Goal: Check status

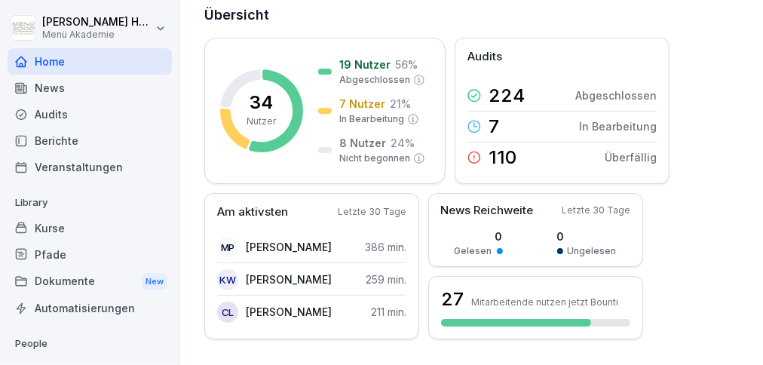
scroll to position [82, 0]
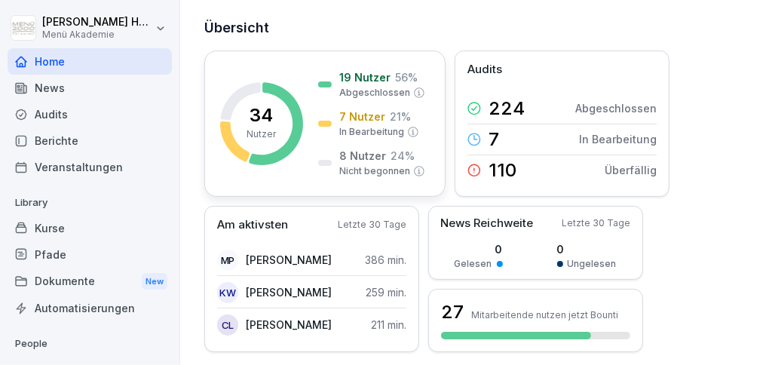
click at [366, 118] on p "7 Nutzer" at bounding box center [362, 117] width 46 height 16
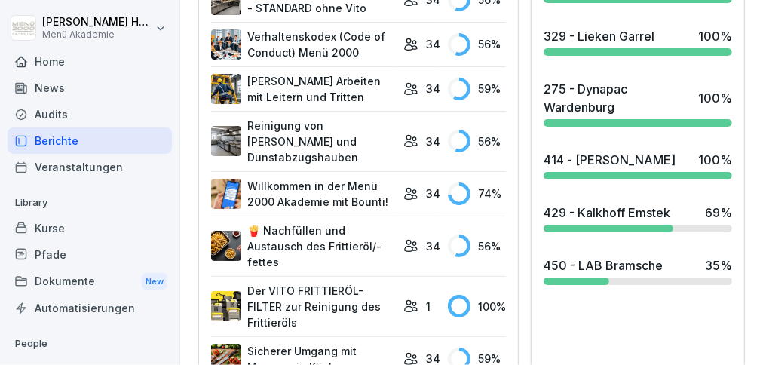
scroll to position [790, 0]
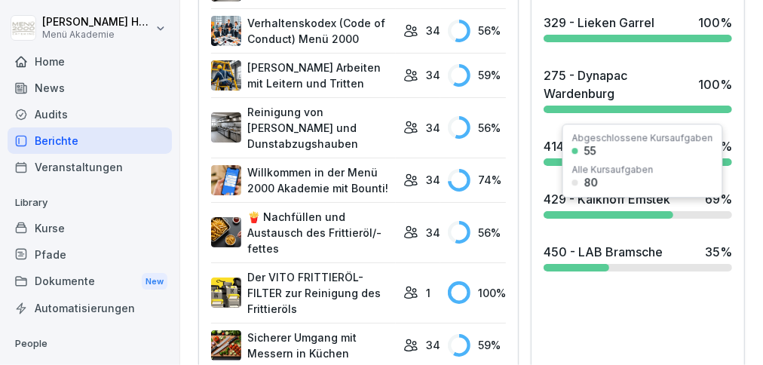
click at [588, 219] on div at bounding box center [608, 215] width 130 height 8
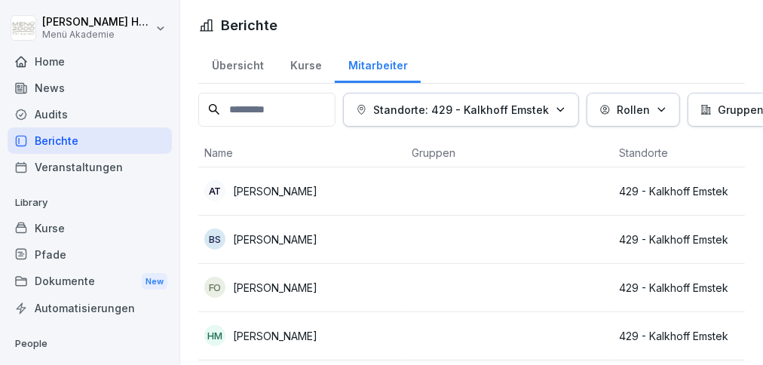
click at [275, 244] on p "[PERSON_NAME]" at bounding box center [275, 239] width 84 height 16
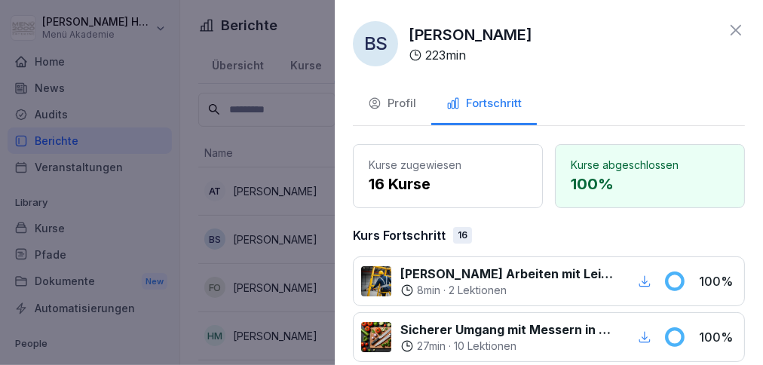
click at [735, 29] on icon at bounding box center [735, 30] width 11 height 11
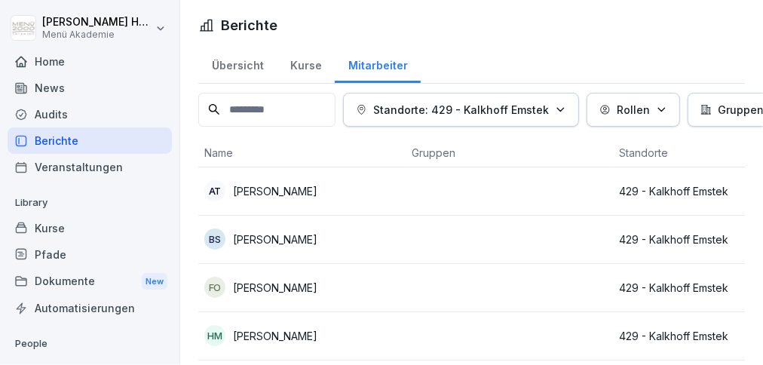
click at [292, 285] on p "[PERSON_NAME]" at bounding box center [275, 288] width 84 height 16
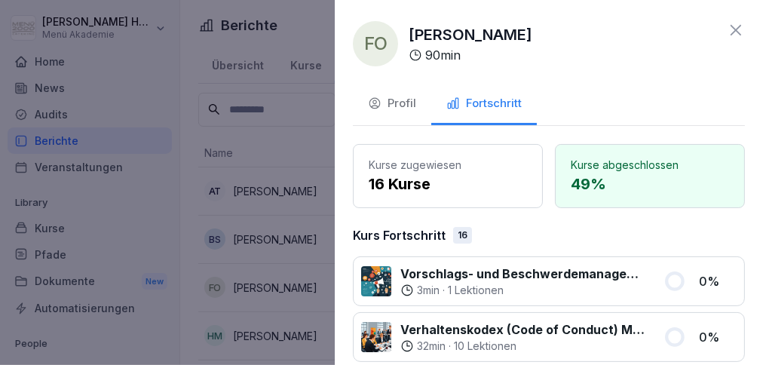
click at [735, 29] on icon at bounding box center [735, 30] width 11 height 11
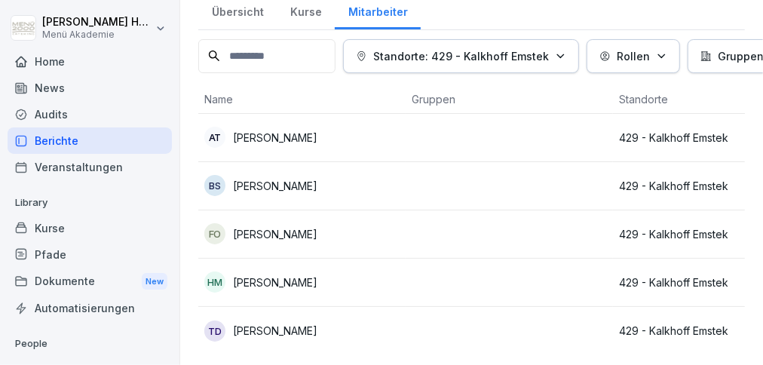
scroll to position [54, 0]
click at [314, 327] on p "[PERSON_NAME]" at bounding box center [275, 331] width 84 height 16
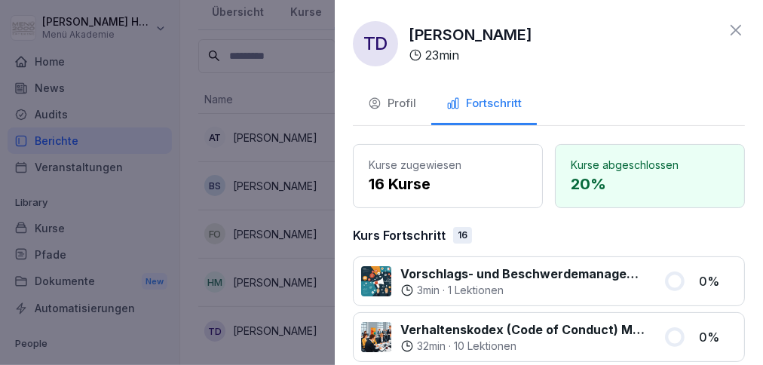
click at [735, 29] on icon at bounding box center [735, 30] width 11 height 11
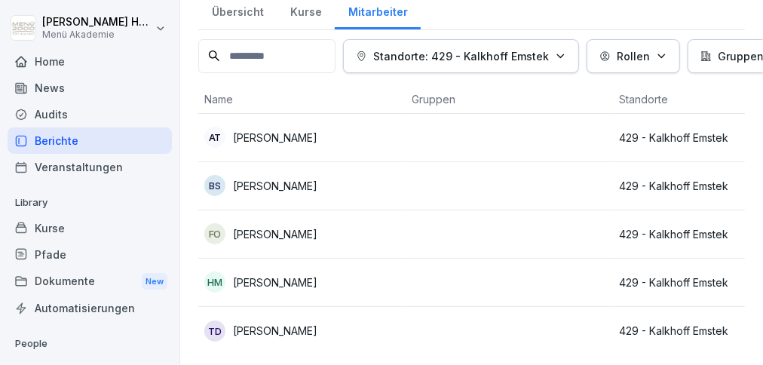
click at [284, 237] on p "[PERSON_NAME]" at bounding box center [275, 234] width 84 height 16
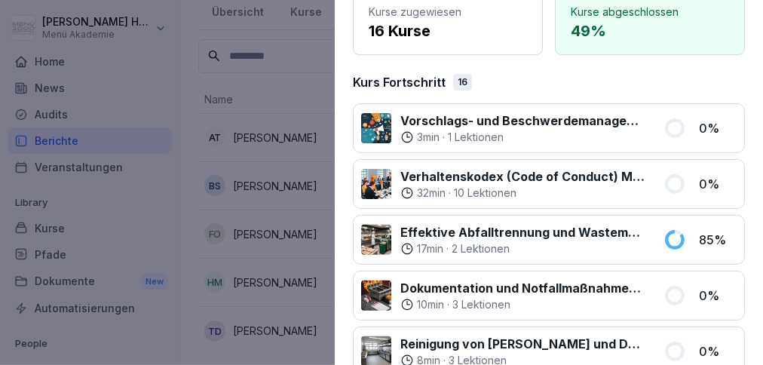
scroll to position [0, 0]
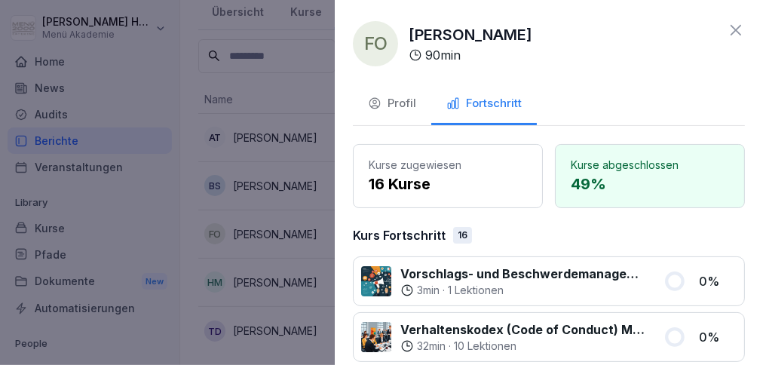
click at [735, 29] on icon at bounding box center [735, 30] width 11 height 11
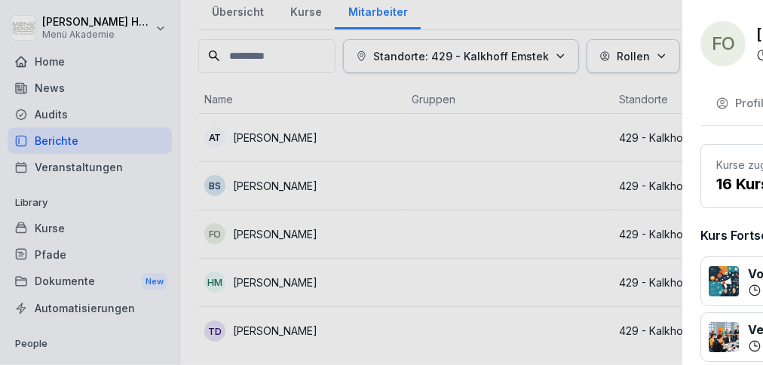
scroll to position [54, 0]
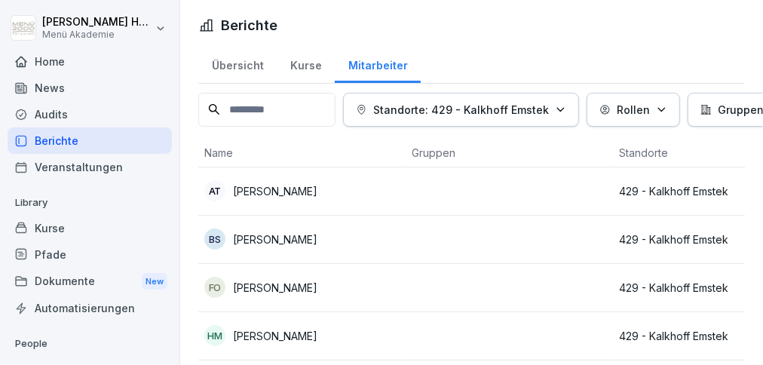
scroll to position [54, 0]
